Goal: Information Seeking & Learning: Learn about a topic

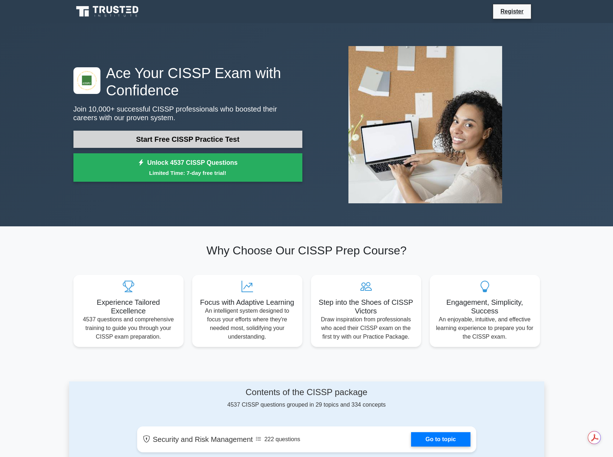
click at [213, 139] on link "Start Free CISSP Practice Test" at bounding box center [187, 139] width 229 height 17
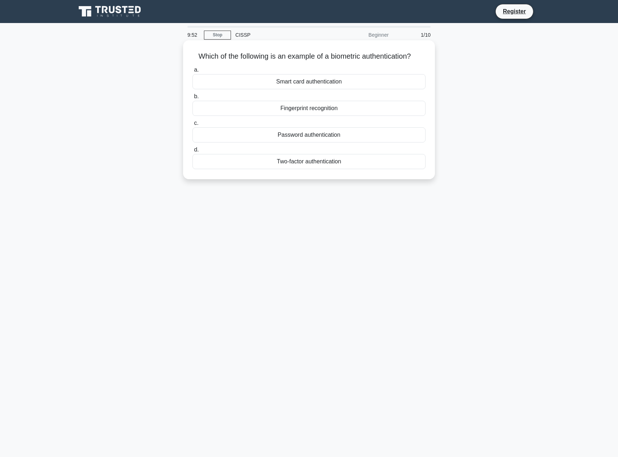
click at [337, 109] on div "Fingerprint recognition" at bounding box center [308, 108] width 233 height 15
click at [192, 99] on input "b. Fingerprint recognition" at bounding box center [192, 96] width 0 height 5
click at [311, 110] on div "Authentication" at bounding box center [308, 108] width 233 height 15
click at [192, 99] on input "b. Authentication" at bounding box center [192, 96] width 0 height 5
click at [317, 110] on div "Infrastructure as a service (IaaS)" at bounding box center [308, 108] width 233 height 15
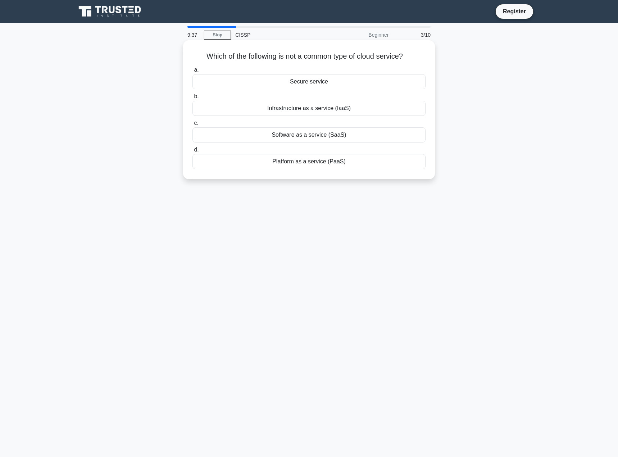
click at [192, 99] on input "b. Infrastructure as a service (IaaS)" at bounding box center [192, 96] width 0 height 5
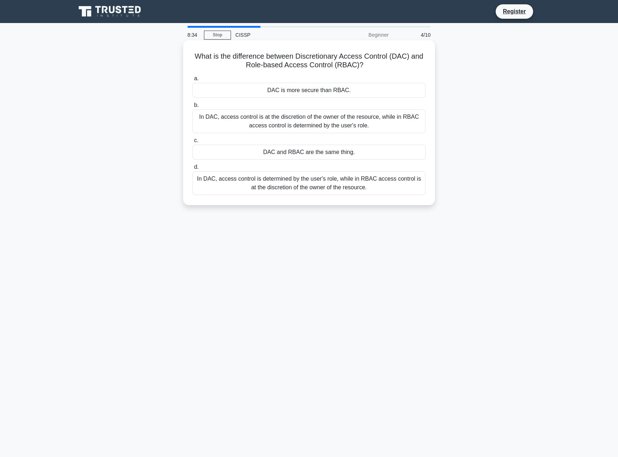
click at [405, 125] on div "In DAC, access control is at the discretion of the owner of the resource, while…" at bounding box center [308, 121] width 233 height 24
click at [192, 108] on input "b. In DAC, access control is at the discretion of the owner of the resource, wh…" at bounding box center [192, 105] width 0 height 5
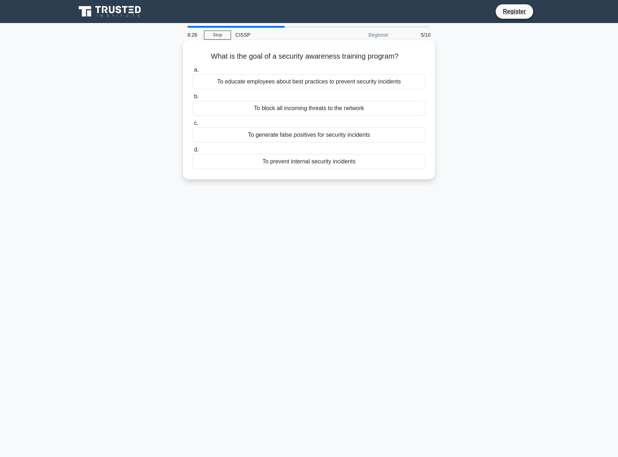
click at [397, 81] on div "To educate employees about best practices to prevent security incidents" at bounding box center [308, 81] width 233 height 15
click at [192, 72] on input "a. To educate employees about best practices to prevent security incidents" at bounding box center [192, 70] width 0 height 5
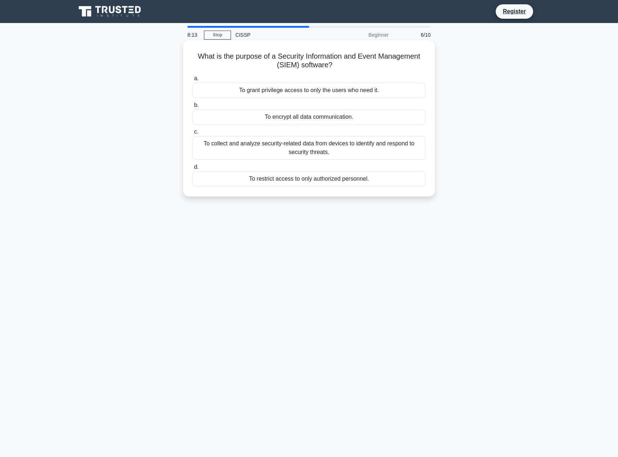
click at [353, 154] on div "To collect and analyze security-related data from devices to identify and respo…" at bounding box center [308, 148] width 233 height 24
click at [192, 134] on input "c. To collect and analyze security-related data from devices to identify and re…" at bounding box center [192, 132] width 0 height 5
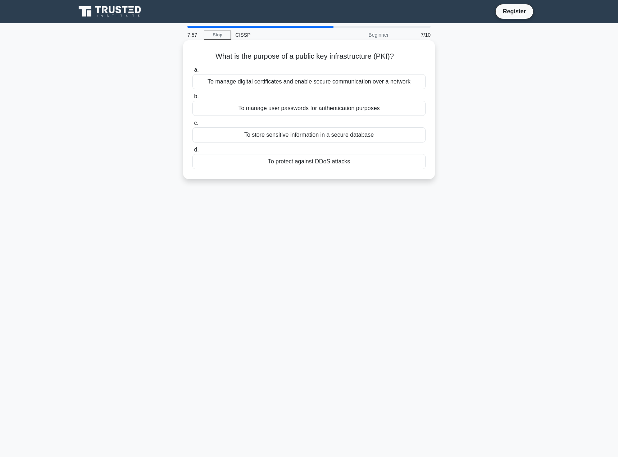
click at [405, 84] on div "To manage digital certificates and enable secure communication over a network" at bounding box center [308, 81] width 233 height 15
click at [192, 72] on input "a. To manage digital certificates and enable secure communication over a network" at bounding box center [192, 70] width 0 height 5
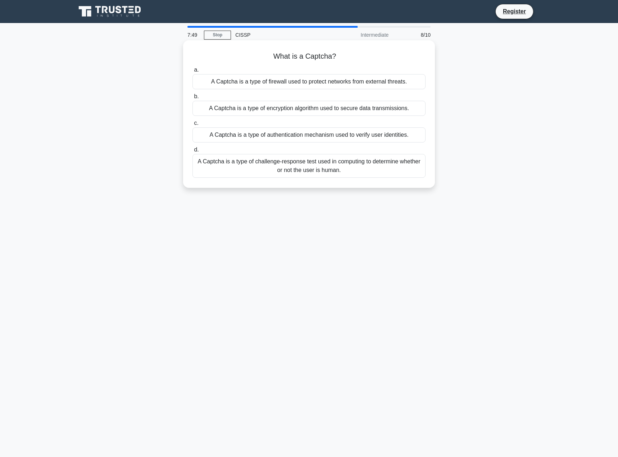
click at [382, 173] on div "A Captcha is a type of challenge-response test used in computing to determine w…" at bounding box center [308, 166] width 233 height 24
click at [192, 152] on input "d. A Captcha is a type of challenge-response test used in computing to determin…" at bounding box center [192, 150] width 0 height 5
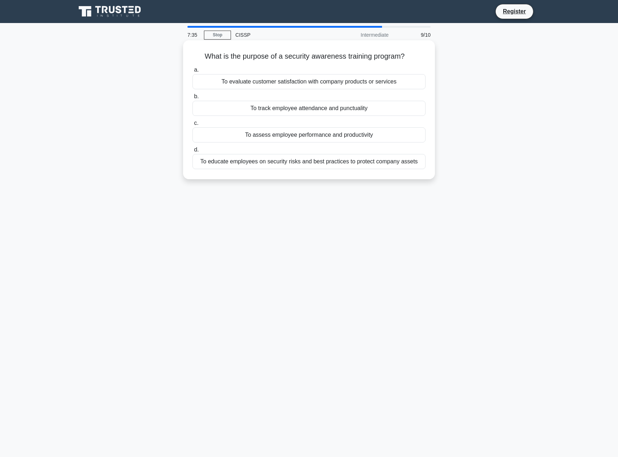
click at [316, 162] on div "To educate employees on security risks and best practices to protect company as…" at bounding box center [308, 161] width 233 height 15
click at [192, 152] on input "d. To educate employees on security risks and best practices to protect company…" at bounding box center [192, 150] width 0 height 5
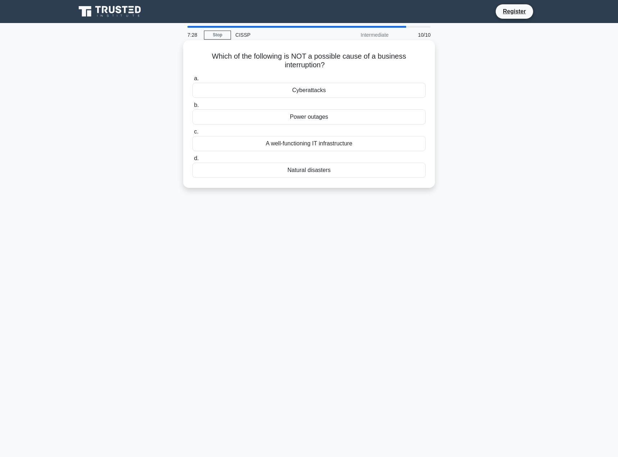
click at [357, 145] on div "A well-functioning IT infrastructure" at bounding box center [308, 143] width 233 height 15
click at [192, 134] on input "c. A well-functioning IT infrastructure" at bounding box center [192, 132] width 0 height 5
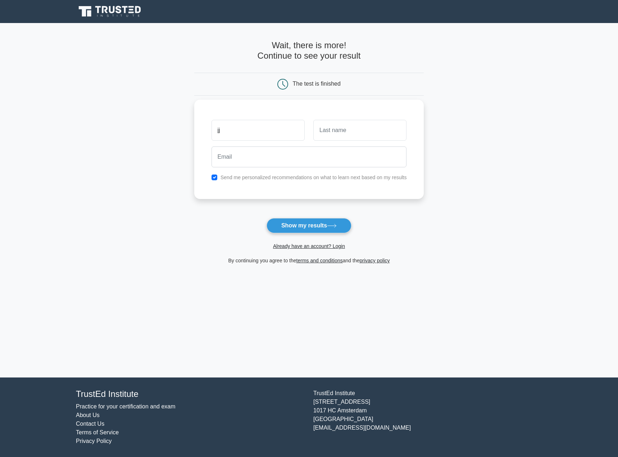
type input "jj"
click at [318, 134] on input "text" at bounding box center [359, 130] width 93 height 21
type input "jjjj"
click at [306, 152] on input "email" at bounding box center [309, 156] width 195 height 21
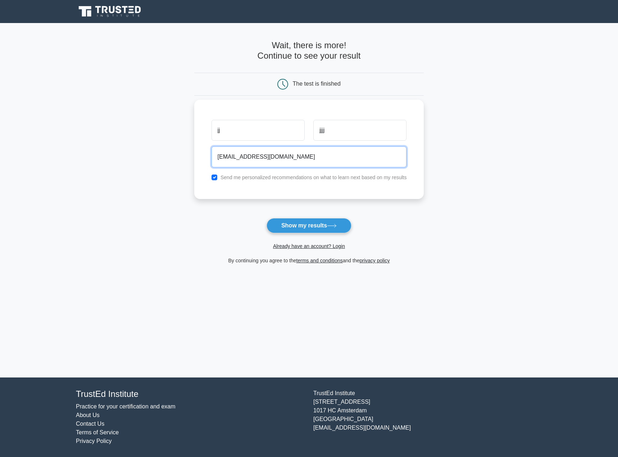
type input "jj@yahoo.com"
click at [300, 176] on label "Send me personalized recommendations on what to learn next based on my results" at bounding box center [314, 178] width 186 height 6
drag, startPoint x: 217, startPoint y: 179, endPoint x: 213, endPoint y: 179, distance: 4.0
click at [215, 179] on input "checkbox" at bounding box center [215, 178] width 6 height 6
checkbox input "false"
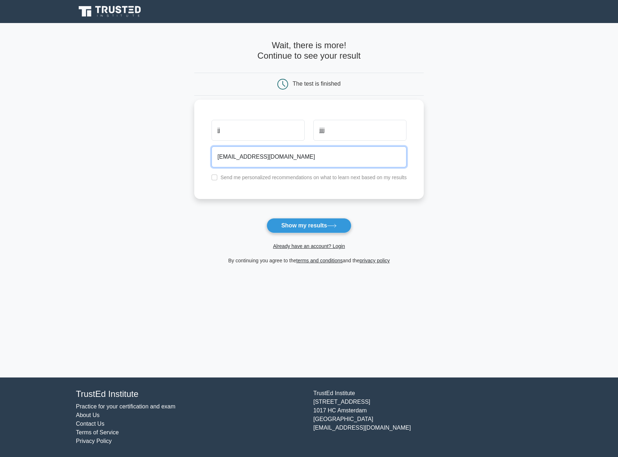
click at [221, 160] on input "jj@yahoo.com" at bounding box center [309, 156] width 195 height 21
type input "jjabram2497@yahoo.com"
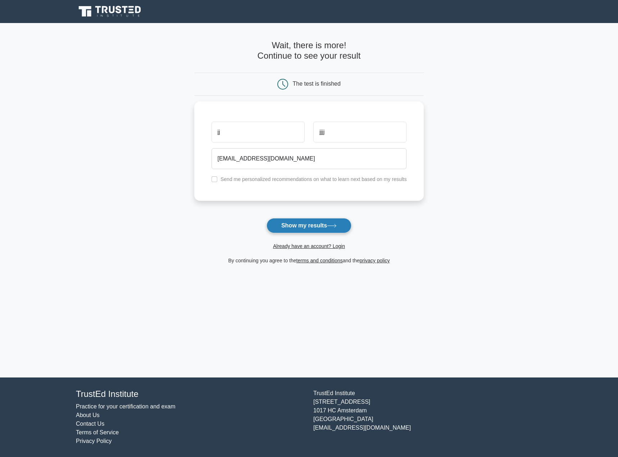
click at [306, 224] on button "Show my results" at bounding box center [309, 225] width 85 height 15
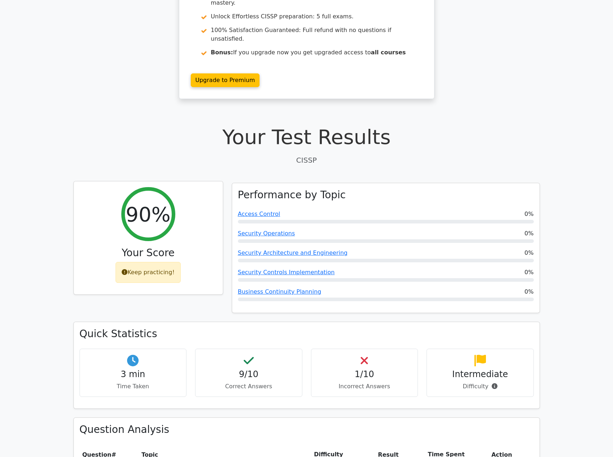
drag, startPoint x: 202, startPoint y: 223, endPoint x: 197, endPoint y: 263, distance: 39.9
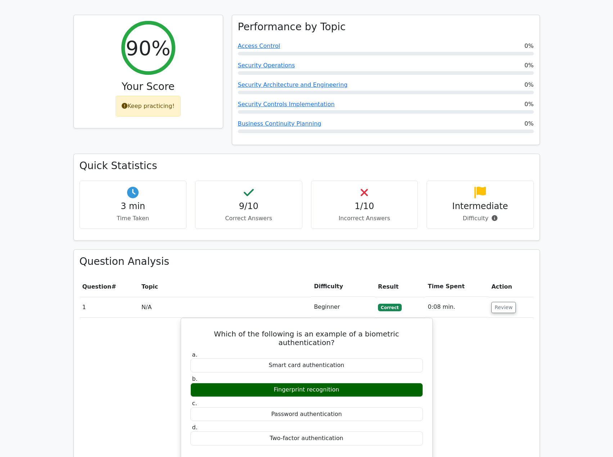
drag, startPoint x: 241, startPoint y: 325, endPoint x: 243, endPoint y: 336, distance: 10.5
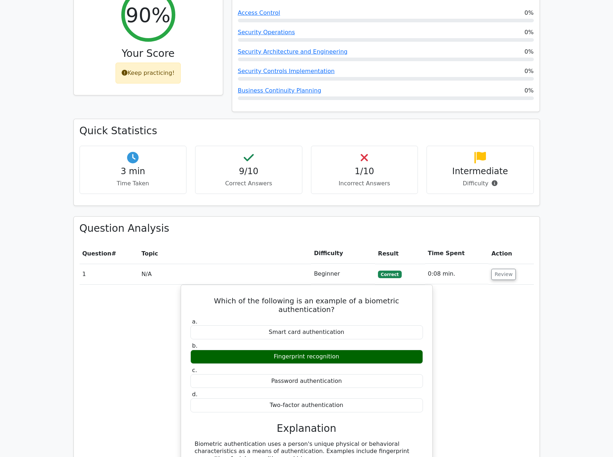
click at [370, 166] on h4 "1/10" at bounding box center [364, 171] width 95 height 10
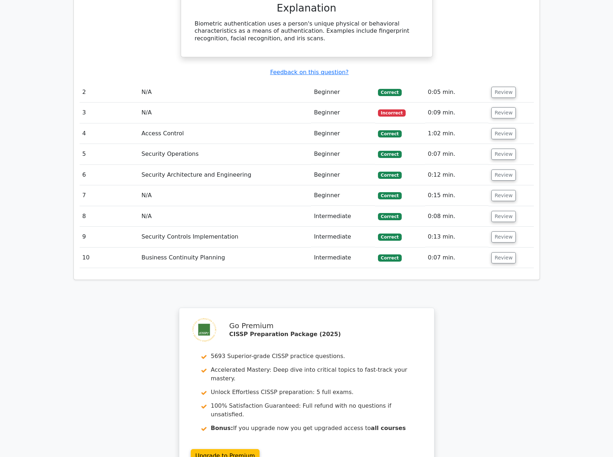
drag, startPoint x: 460, startPoint y: 287, endPoint x: 441, endPoint y: 373, distance: 88.7
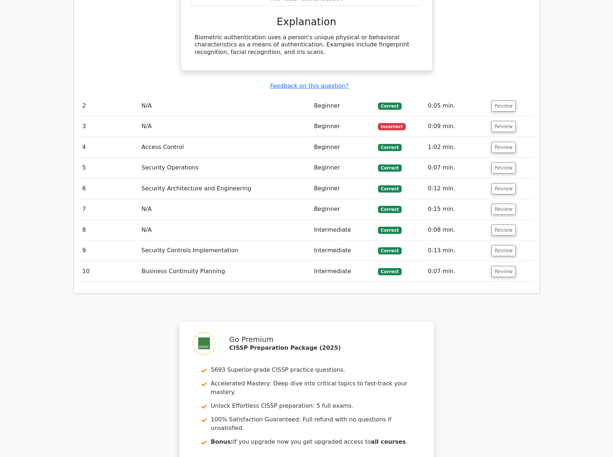
scroll to position [662, 0]
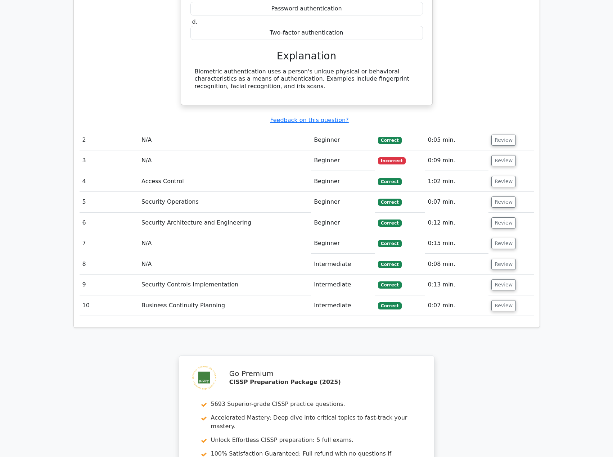
drag, startPoint x: 453, startPoint y: 246, endPoint x: 450, endPoint y: 229, distance: 17.2
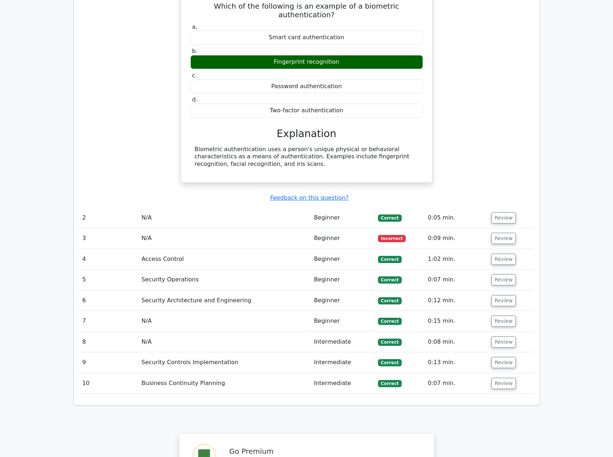
scroll to position [590, 0]
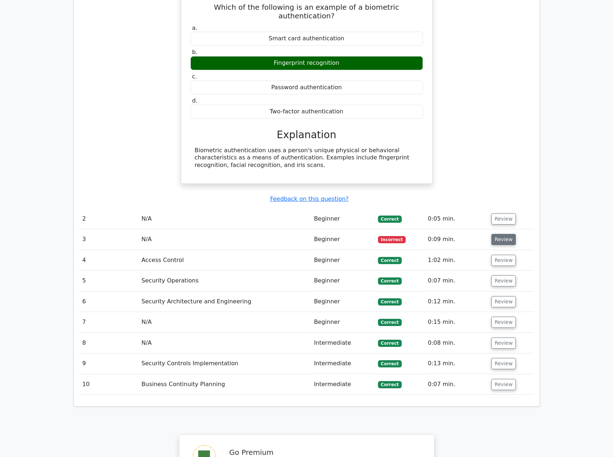
click at [502, 234] on button "Review" at bounding box center [503, 239] width 24 height 11
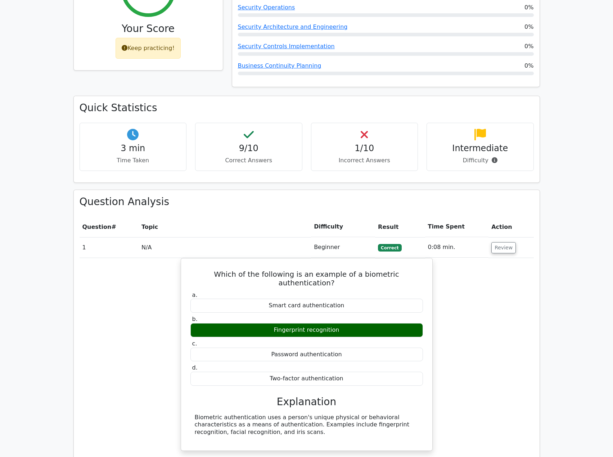
drag, startPoint x: 437, startPoint y: 307, endPoint x: 440, endPoint y: 265, distance: 42.5
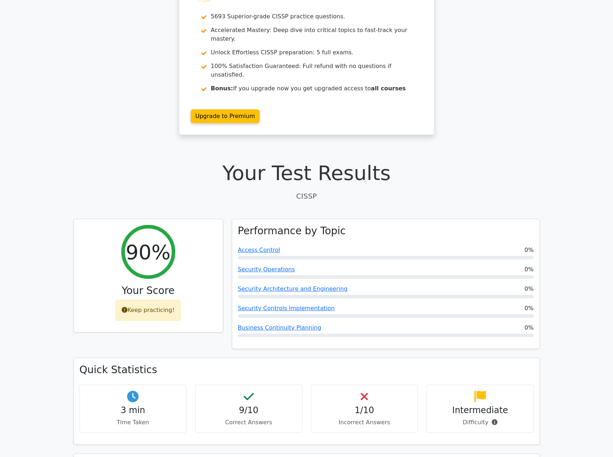
scroll to position [0, 0]
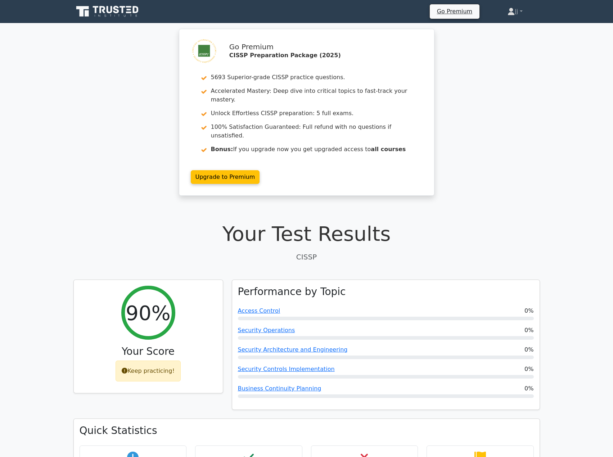
drag, startPoint x: 550, startPoint y: 215, endPoint x: 537, endPoint y: 168, distance: 48.1
